Goal: Information Seeking & Learning: Learn about a topic

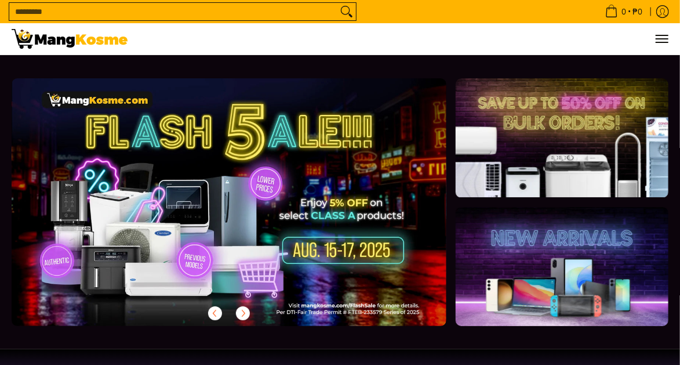
scroll to position [3, 0]
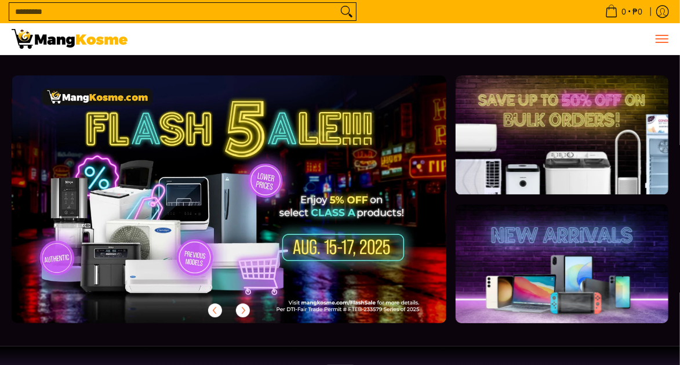
click at [661, 39] on span "Menu" at bounding box center [662, 39] width 14 height 0
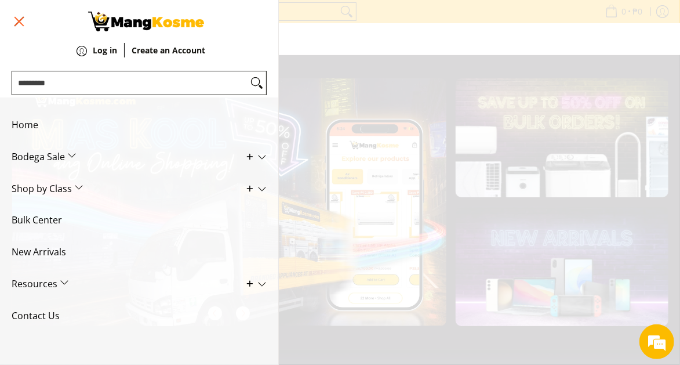
scroll to position [0, 434]
click at [75, 146] on span "Bodega Sale" at bounding box center [131, 157] width 238 height 32
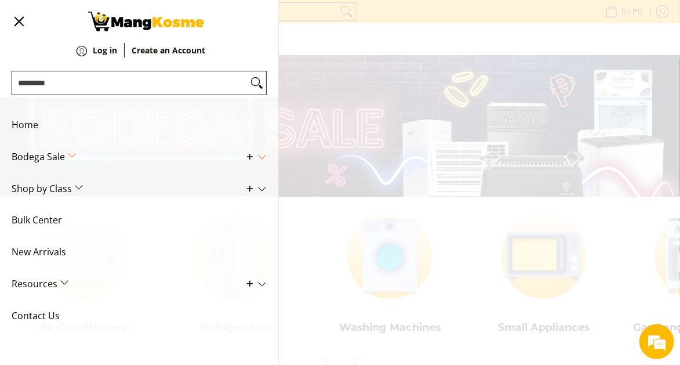
click at [245, 152] on icon "Main Menu" at bounding box center [250, 156] width 10 height 10
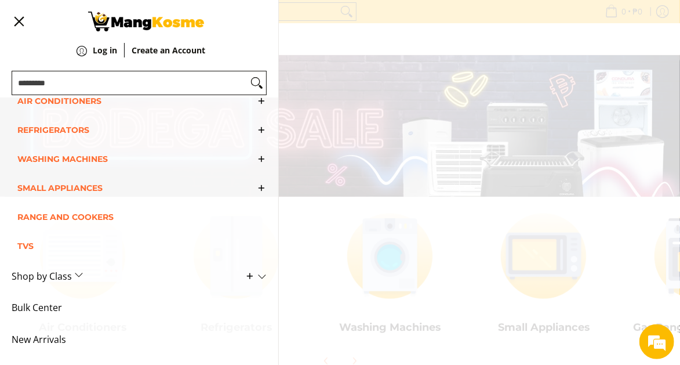
scroll to position [90, 0]
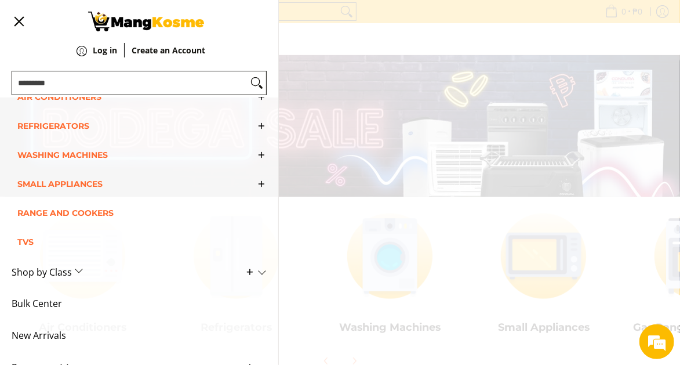
click at [262, 155] on line "Main Menu" at bounding box center [261, 155] width 5 height 0
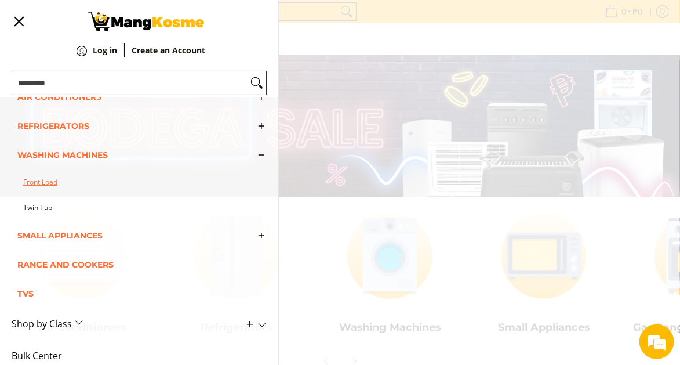
click at [172, 177] on link "Front Load" at bounding box center [145, 182] width 244 height 26
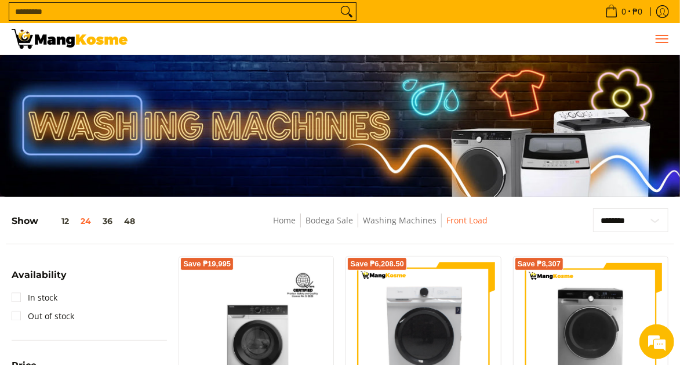
click at [660, 39] on span "Menu" at bounding box center [662, 39] width 14 height 0
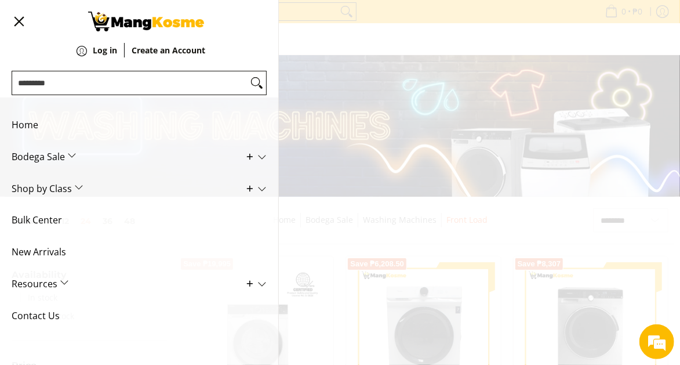
click at [245, 157] on span "Main Menu" at bounding box center [256, 156] width 22 height 10
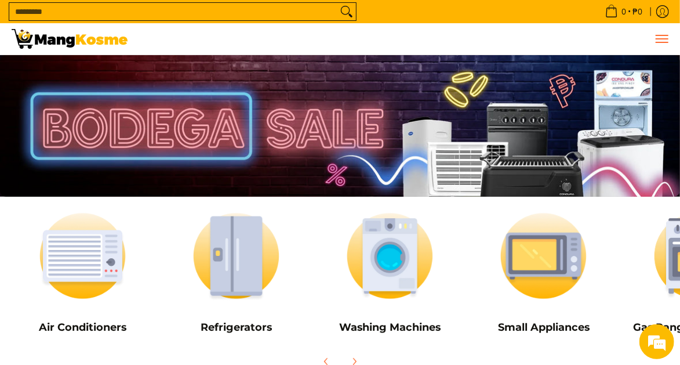
click at [661, 39] on span "Menu" at bounding box center [662, 39] width 14 height 0
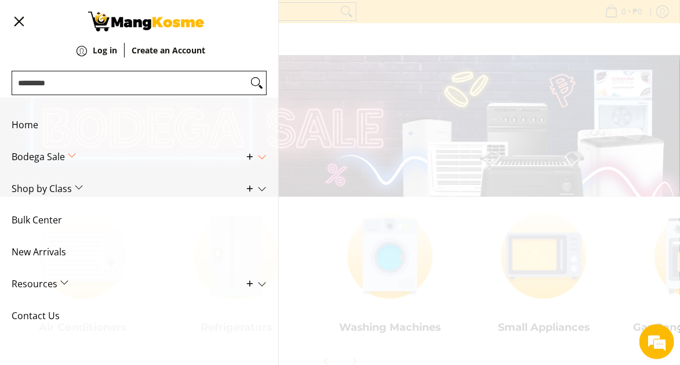
click at [663, 43] on div "0 Log in Create an Account" at bounding box center [340, 39] width 680 height 32
click at [22, 21] on span "Menu" at bounding box center [19, 21] width 14 height 0
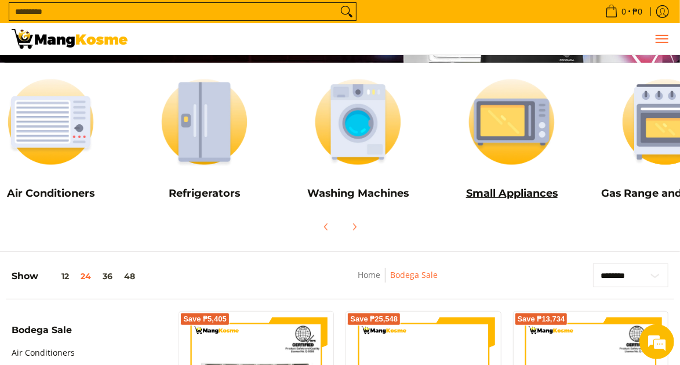
click at [538, 153] on img at bounding box center [512, 121] width 142 height 107
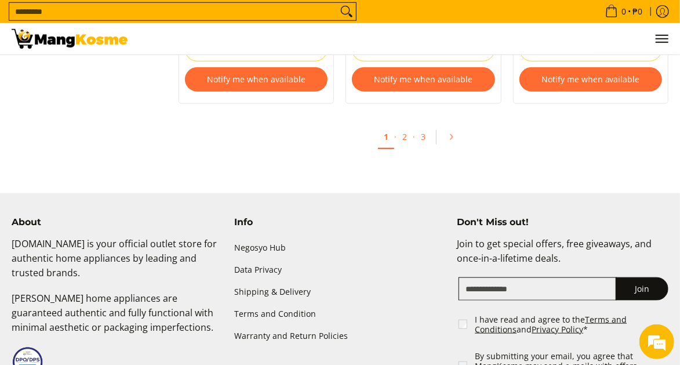
scroll to position [2506, 0]
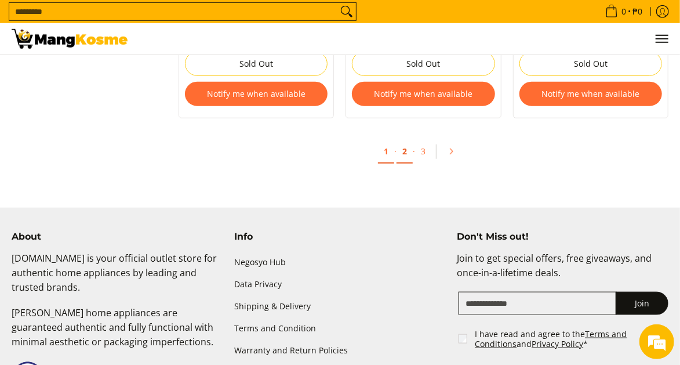
click at [401, 156] on link "2" at bounding box center [405, 152] width 16 height 24
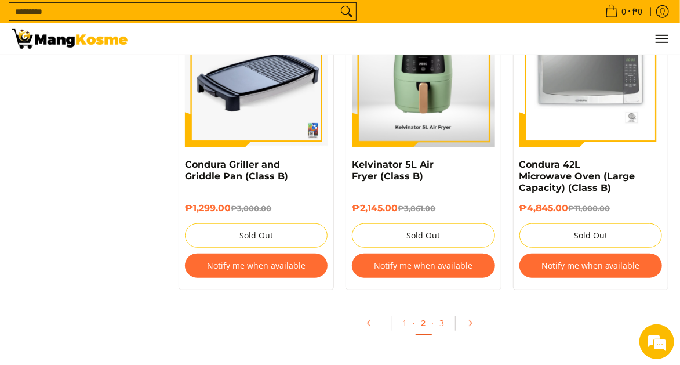
scroll to position [2360, 0]
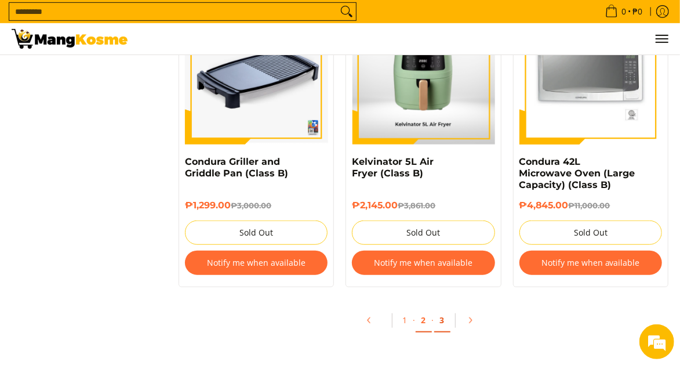
click at [444, 317] on link "3" at bounding box center [442, 320] width 16 height 24
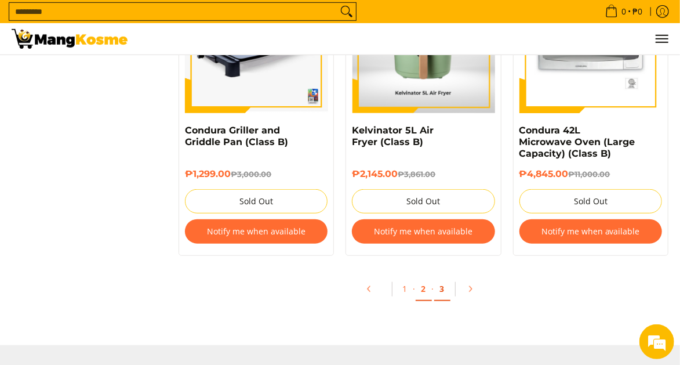
scroll to position [2397, 0]
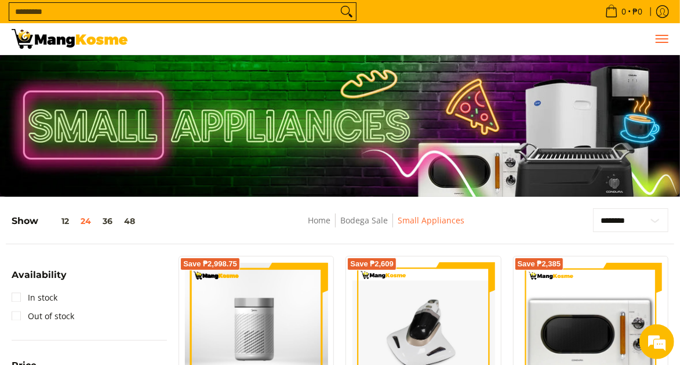
click at [663, 39] on span "Menu" at bounding box center [662, 39] width 14 height 0
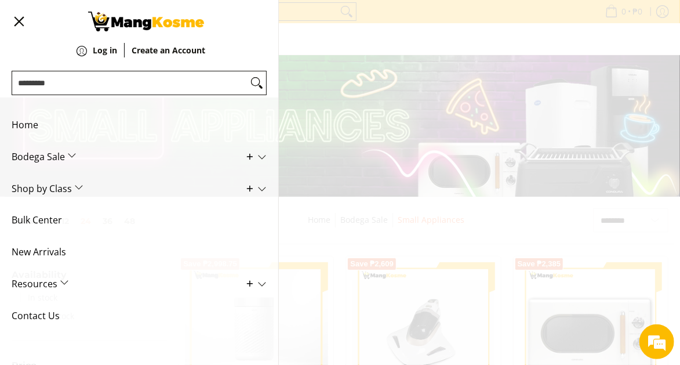
click at [31, 123] on span "Home" at bounding box center [131, 125] width 238 height 32
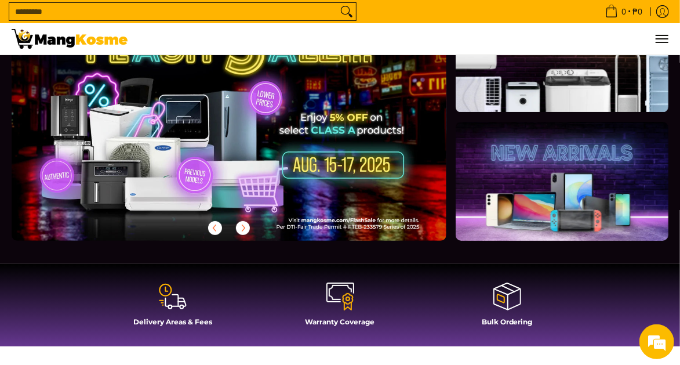
scroll to position [85, 0]
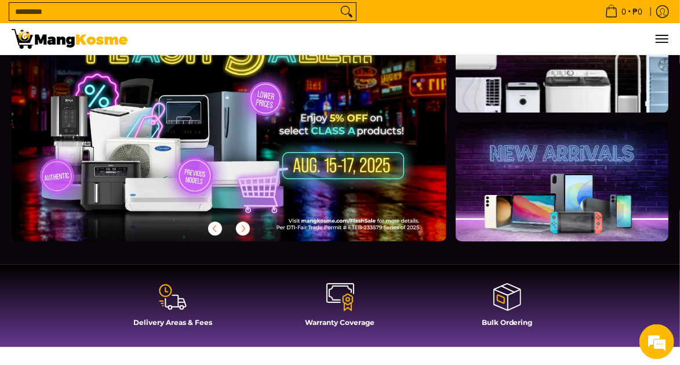
click at [631, 205] on link at bounding box center [562, 181] width 213 height 119
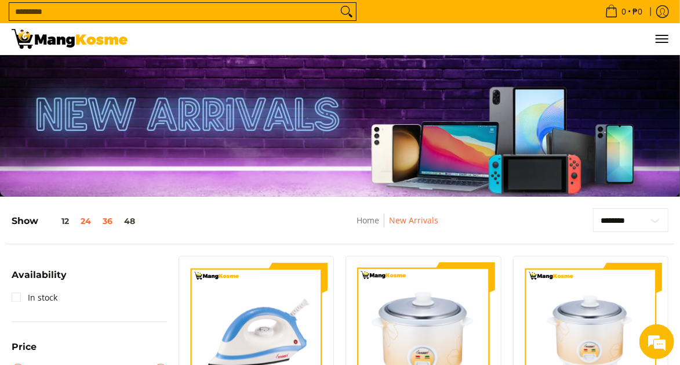
click at [110, 219] on button "36" at bounding box center [107, 220] width 21 height 9
click at [666, 39] on span "Menu" at bounding box center [662, 39] width 14 height 0
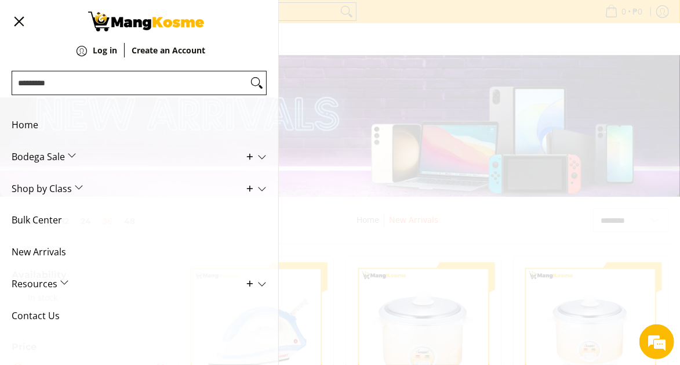
click at [54, 222] on span "Bulk Center" at bounding box center [131, 220] width 238 height 32
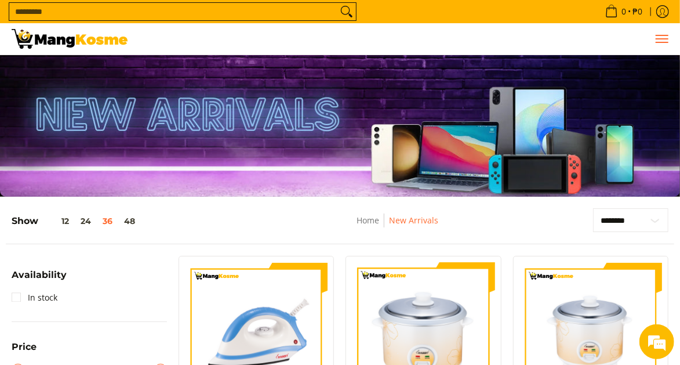
click at [664, 39] on span "Menu" at bounding box center [662, 39] width 14 height 0
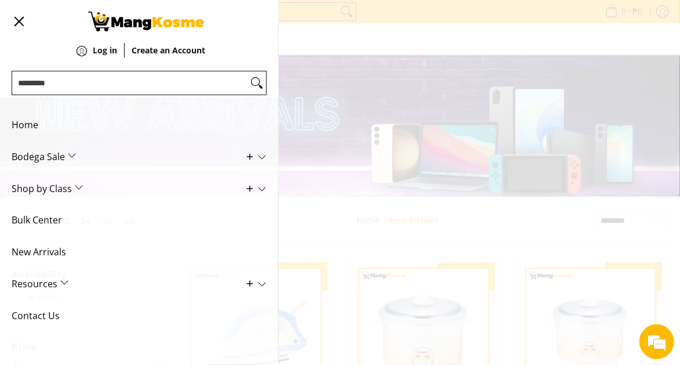
click at [71, 187] on span "Shop by Class" at bounding box center [131, 189] width 238 height 32
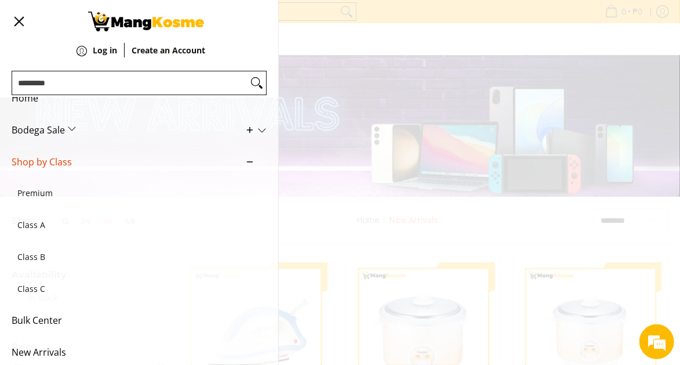
scroll to position [39, 0]
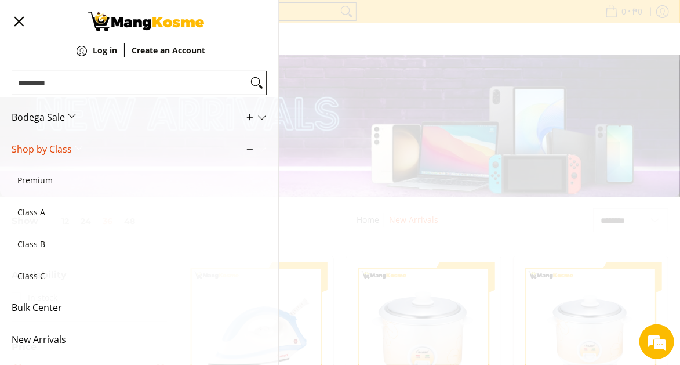
click at [48, 220] on span "Class A" at bounding box center [133, 213] width 232 height 32
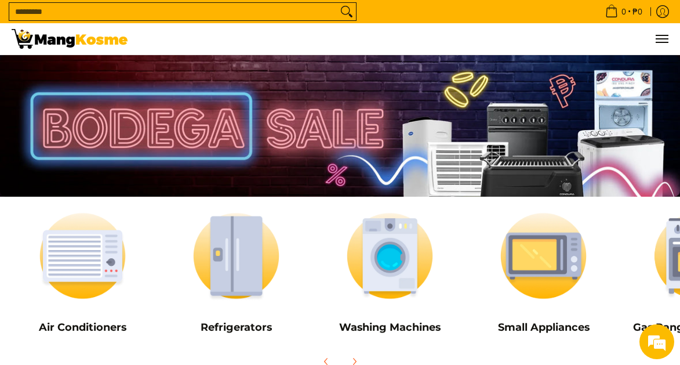
scroll to position [137, 0]
